Goal: Task Accomplishment & Management: Manage account settings

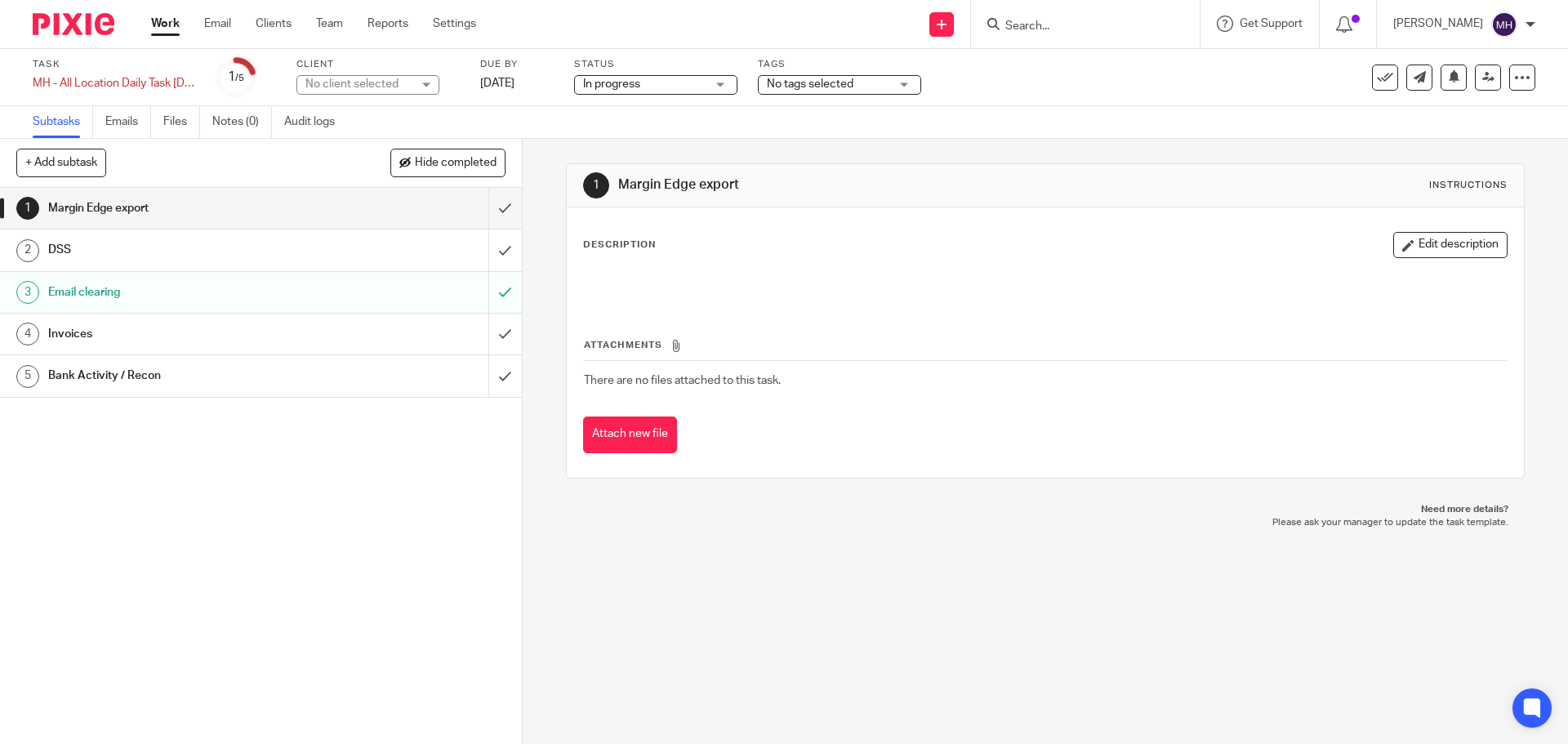
click at [83, 29] on img at bounding box center [73, 24] width 82 height 22
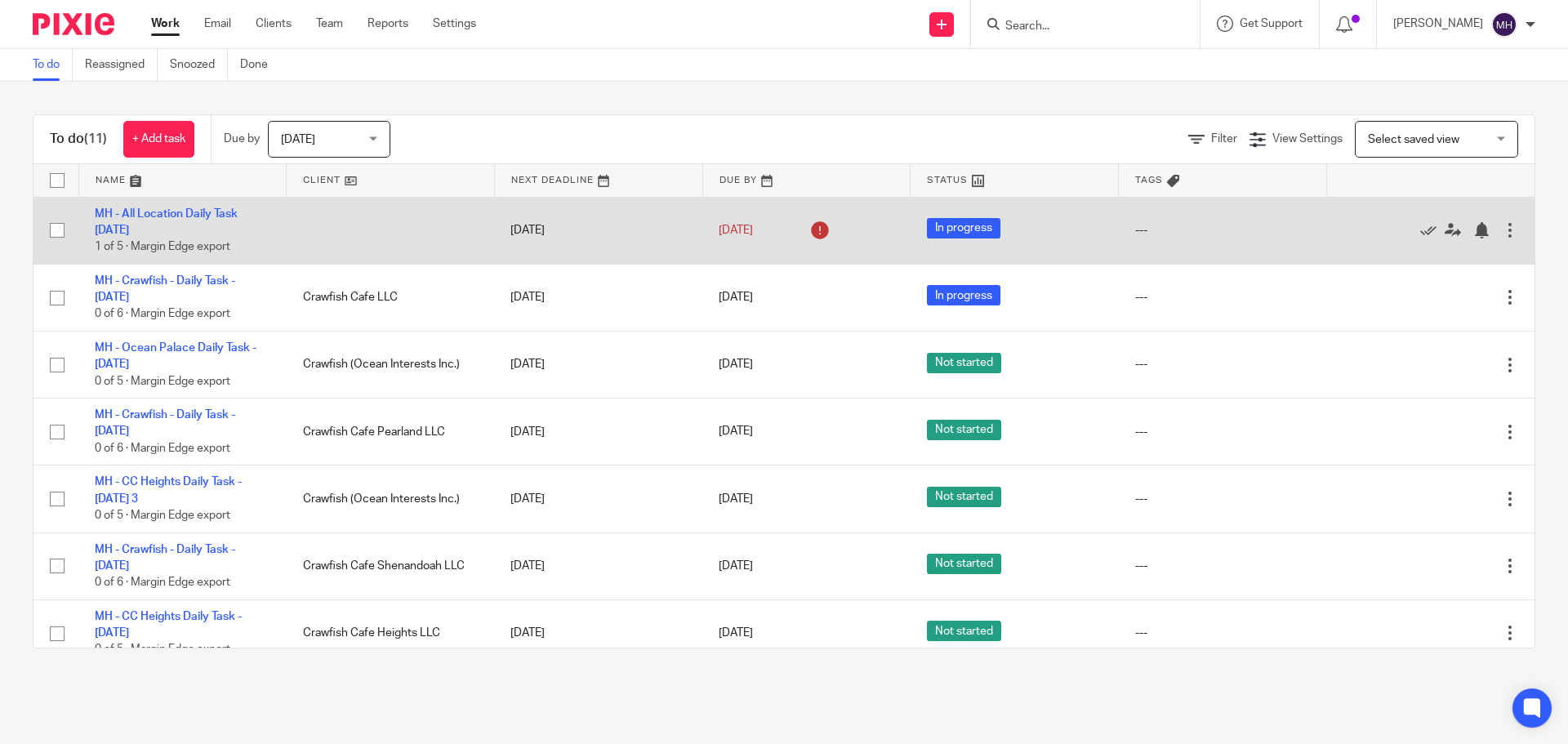
click at [1502, 234] on div at bounding box center [1509, 229] width 16 height 16
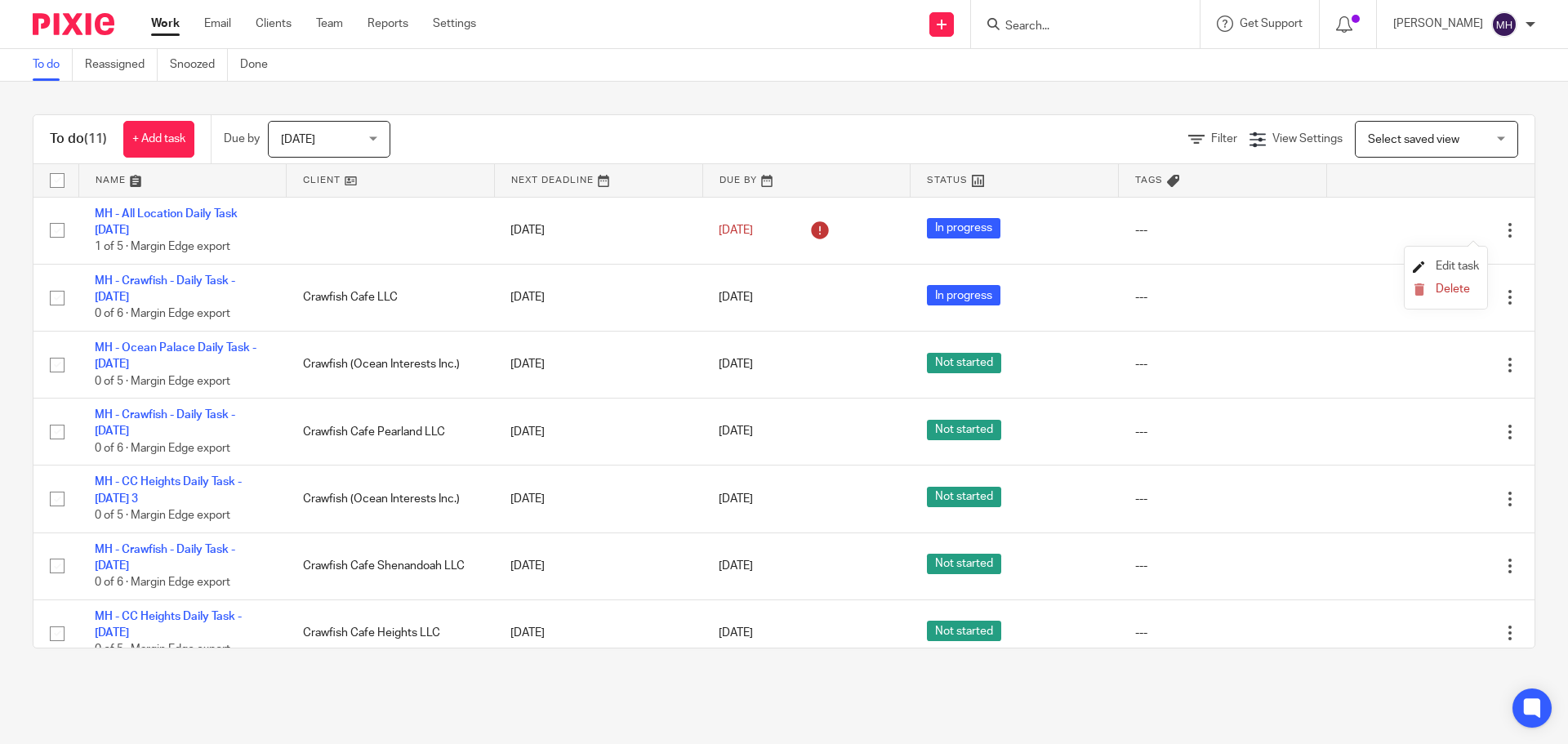
click at [1451, 264] on span "Edit task" at bounding box center [1456, 266] width 43 height 12
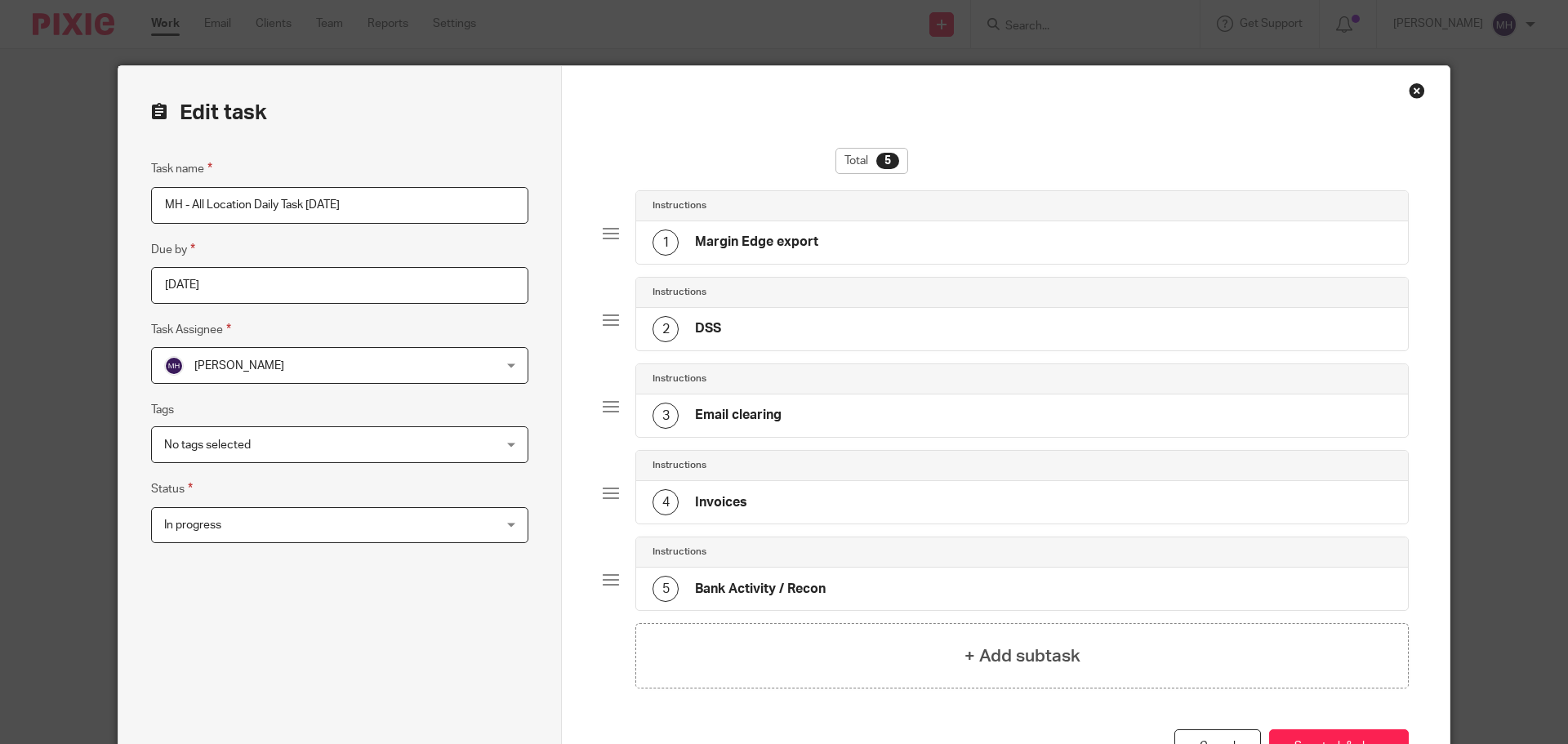
click at [300, 538] on span "In progress" at bounding box center [309, 525] width 291 height 35
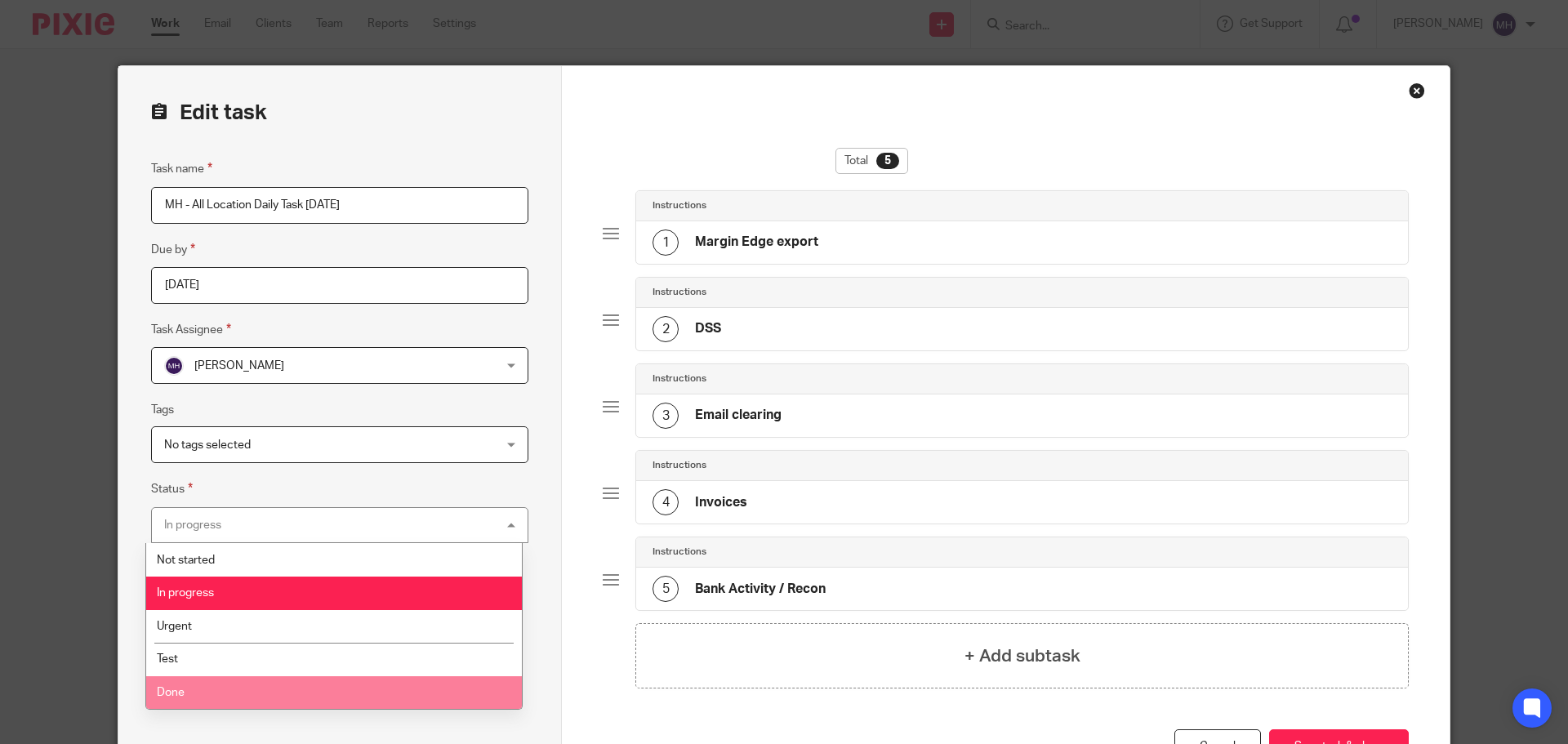
click at [200, 690] on li "Done" at bounding box center [334, 693] width 376 height 34
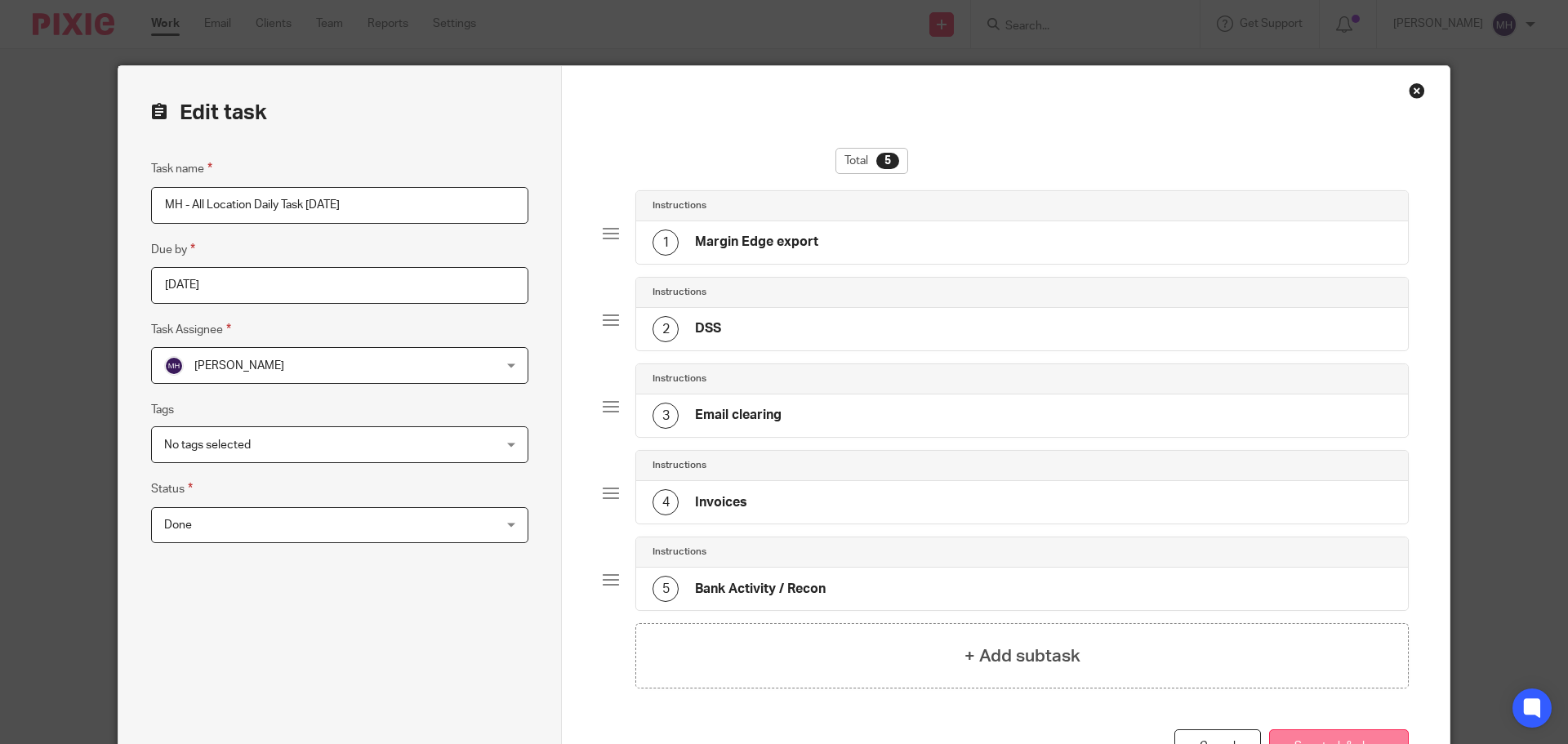
click at [1318, 736] on button "Save task & close" at bounding box center [1339, 747] width 140 height 35
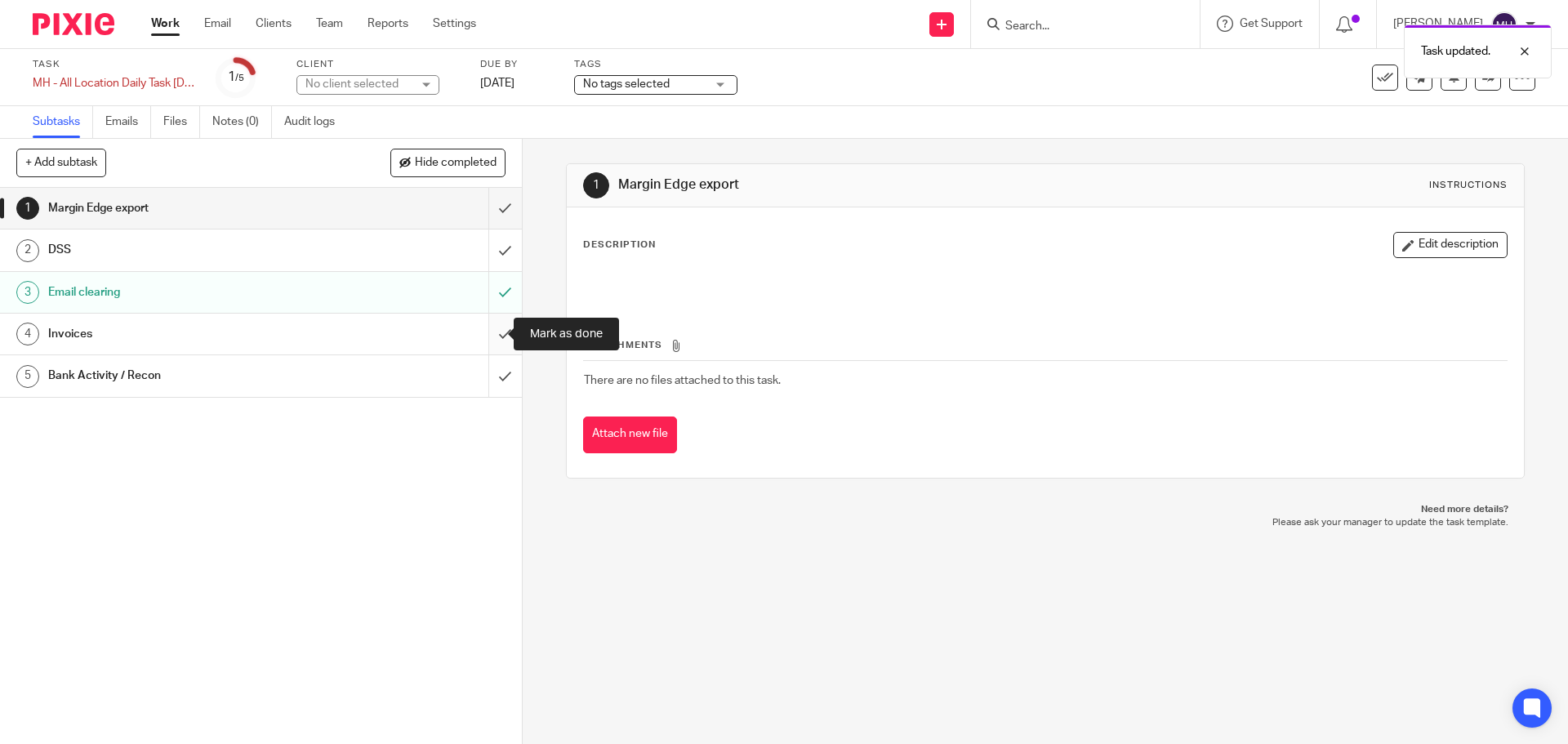
click at [488, 336] on input "submit" at bounding box center [260, 333] width 521 height 40
click at [94, 19] on img at bounding box center [73, 24] width 82 height 22
